Goal: Information Seeking & Learning: Learn about a topic

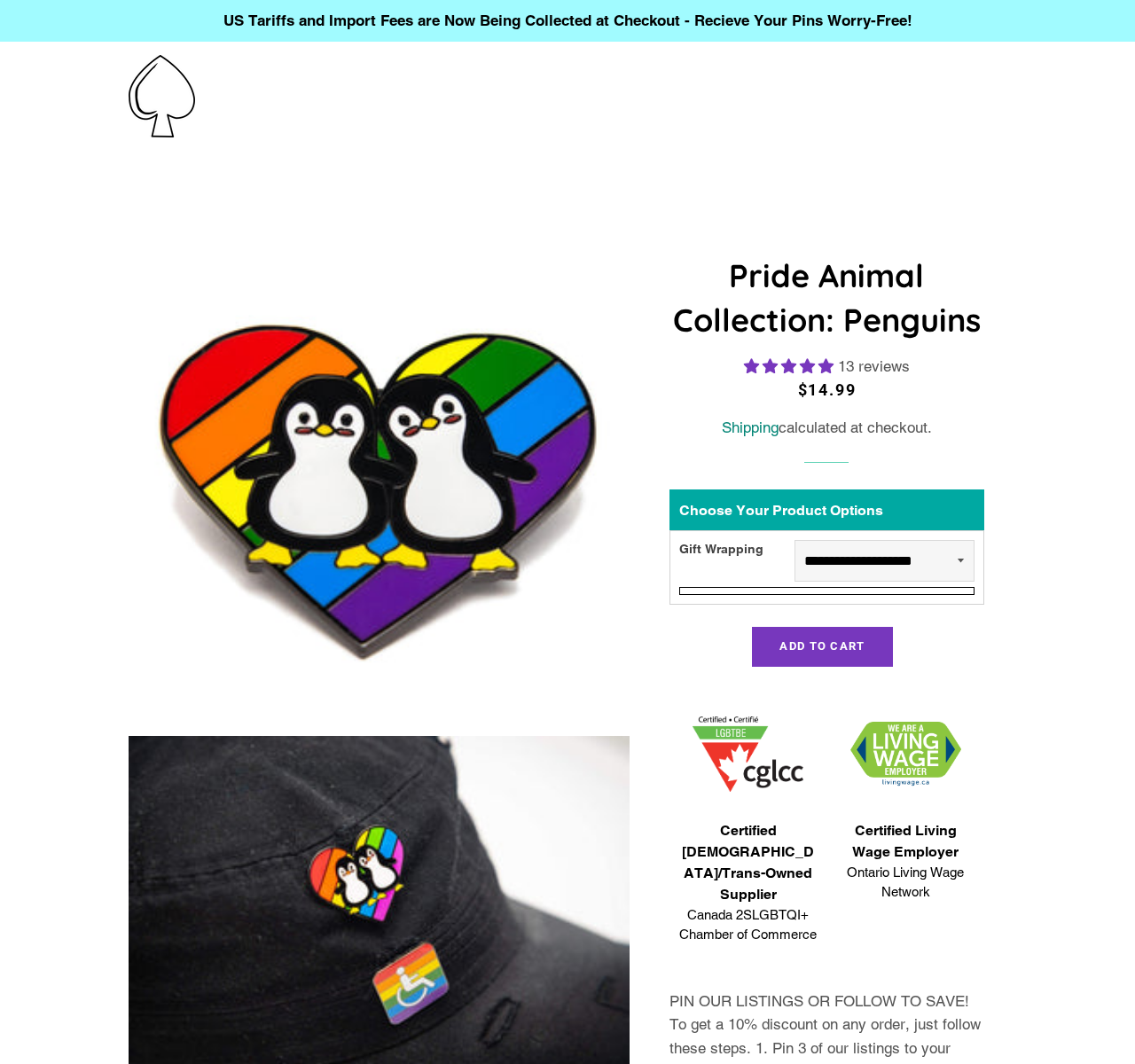
select select "**********"
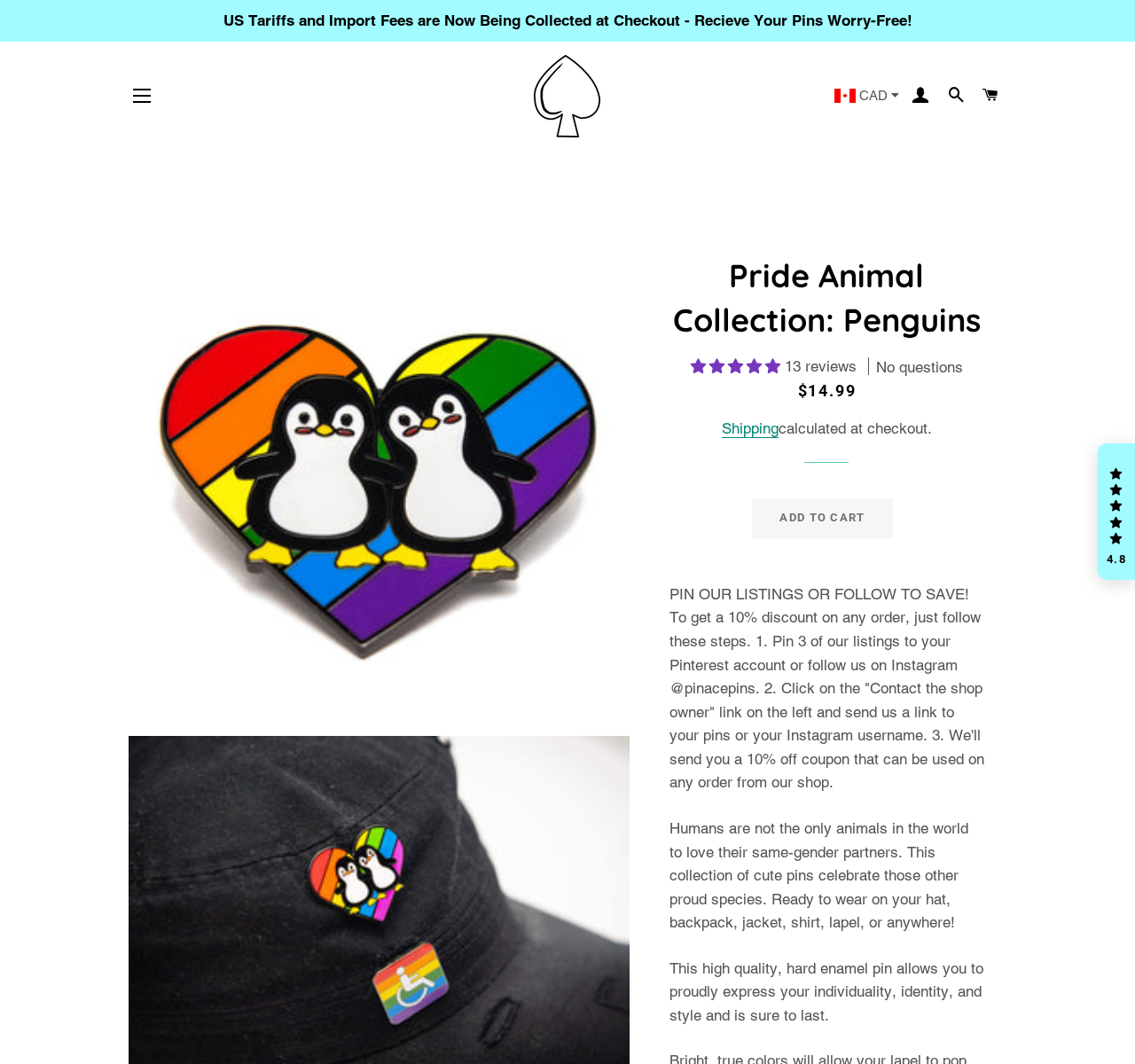
select select "**********"
